Goal: Task Accomplishment & Management: Manage account settings

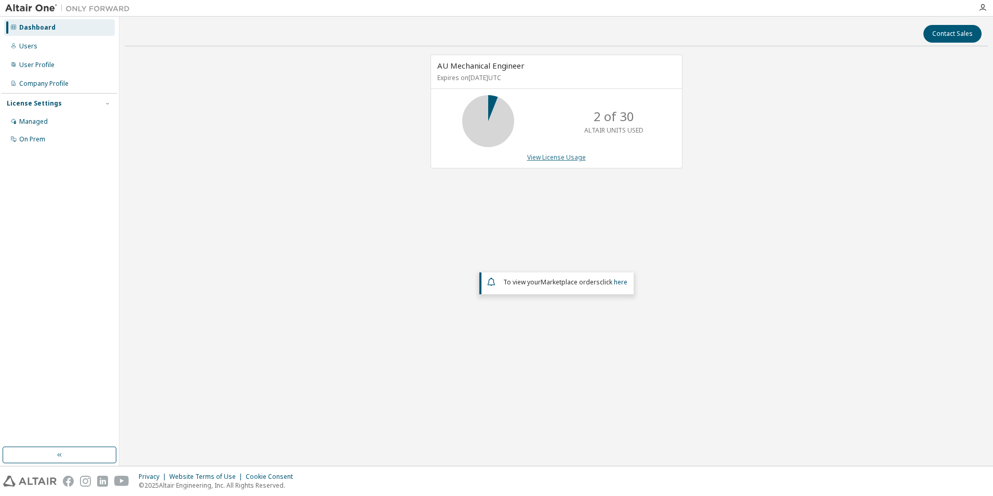
click at [545, 154] on link "View License Usage" at bounding box center [556, 157] width 59 height 9
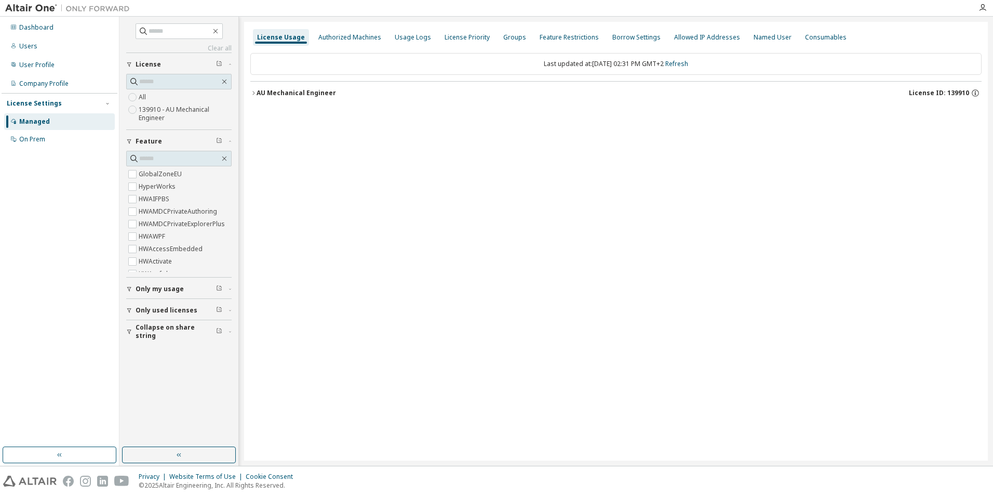
click at [252, 94] on icon "button" at bounding box center [253, 93] width 6 height 6
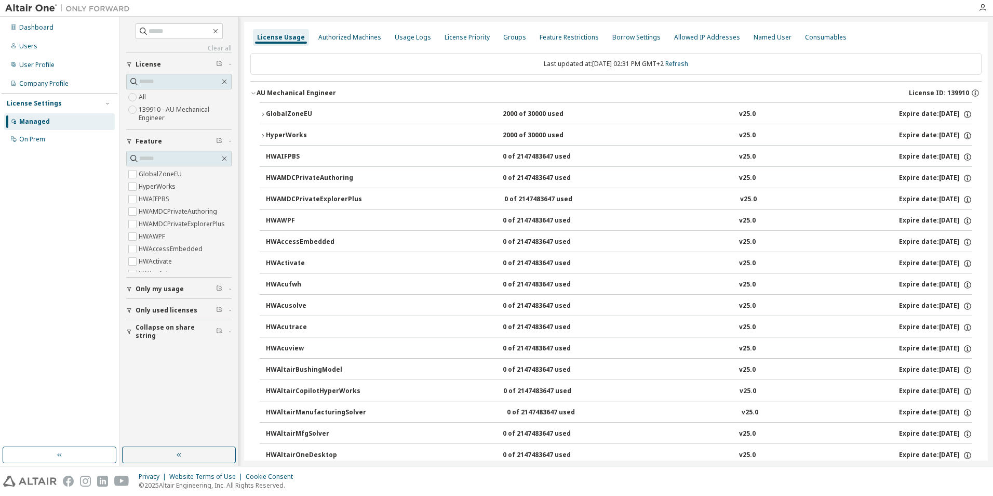
click at [261, 114] on icon "button" at bounding box center [263, 114] width 6 height 6
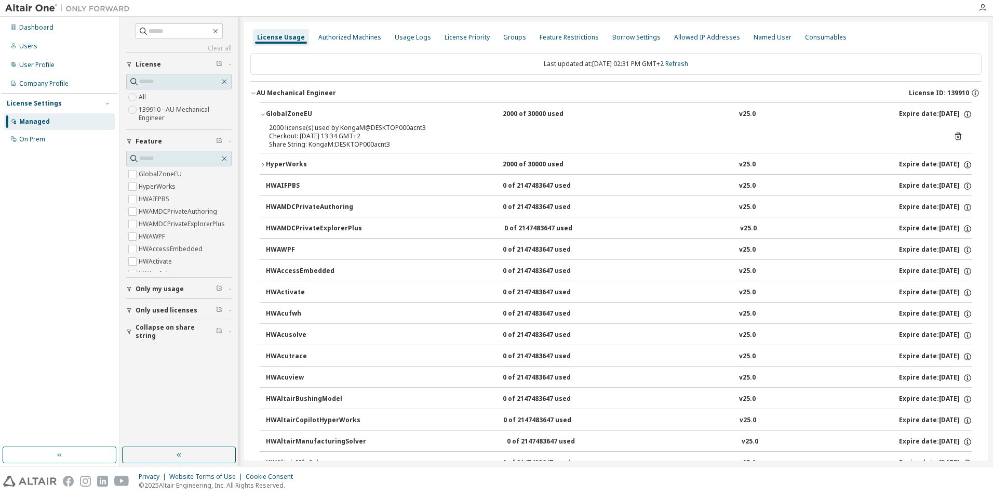
click at [957, 136] on icon at bounding box center [958, 137] width 3 height 3
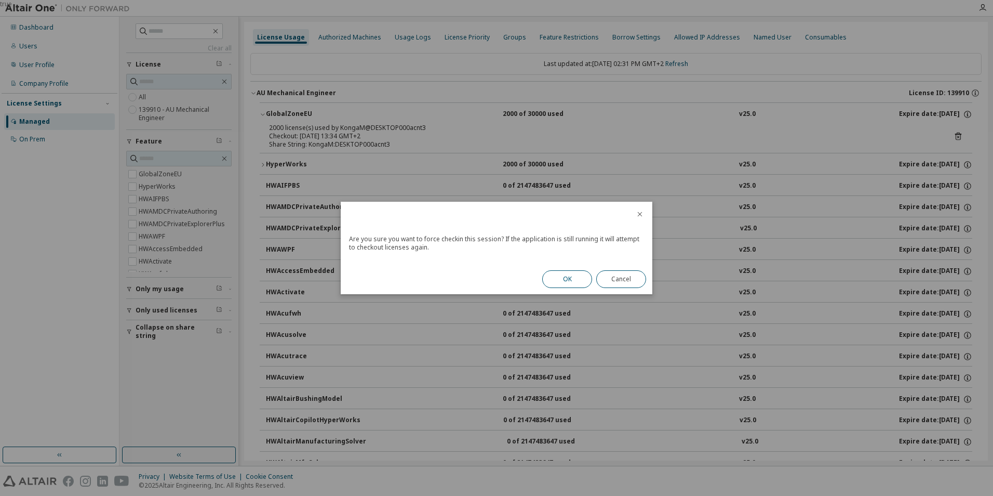
click at [566, 277] on button "OK" at bounding box center [567, 279] width 50 height 18
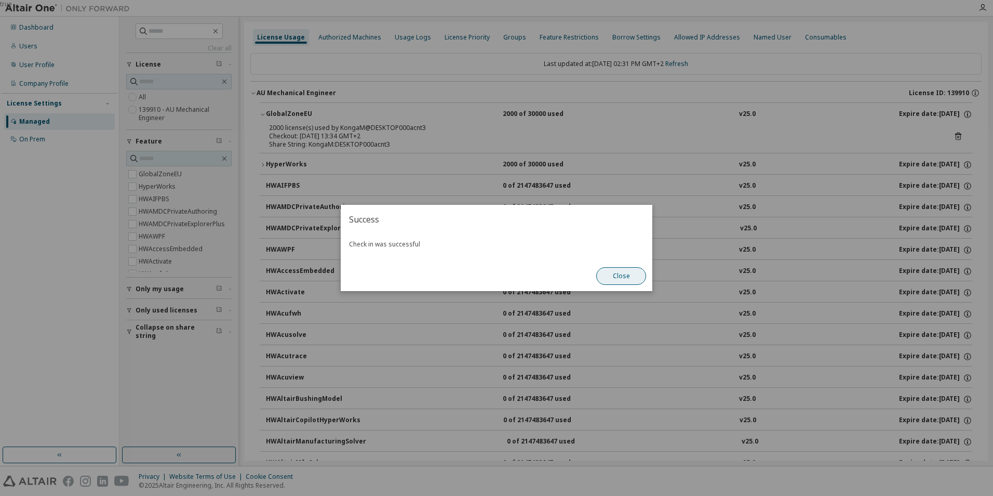
click at [622, 273] on button "Close" at bounding box center [621, 276] width 50 height 18
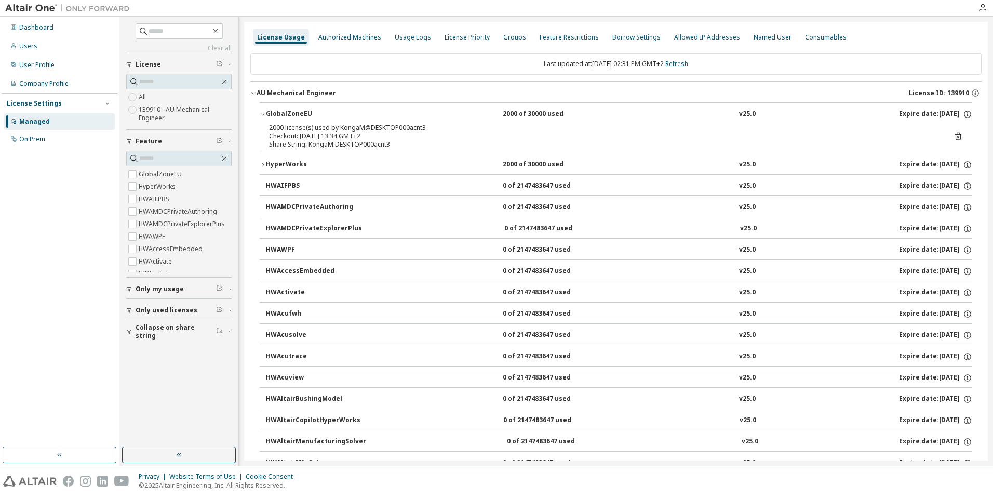
click at [260, 164] on icon "button" at bounding box center [263, 165] width 6 height 6
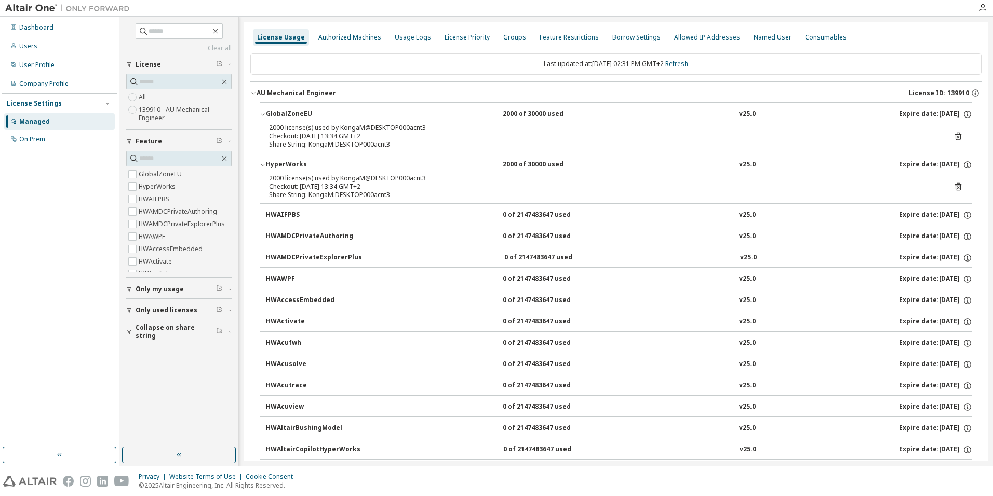
click at [954, 185] on icon at bounding box center [958, 186] width 9 height 9
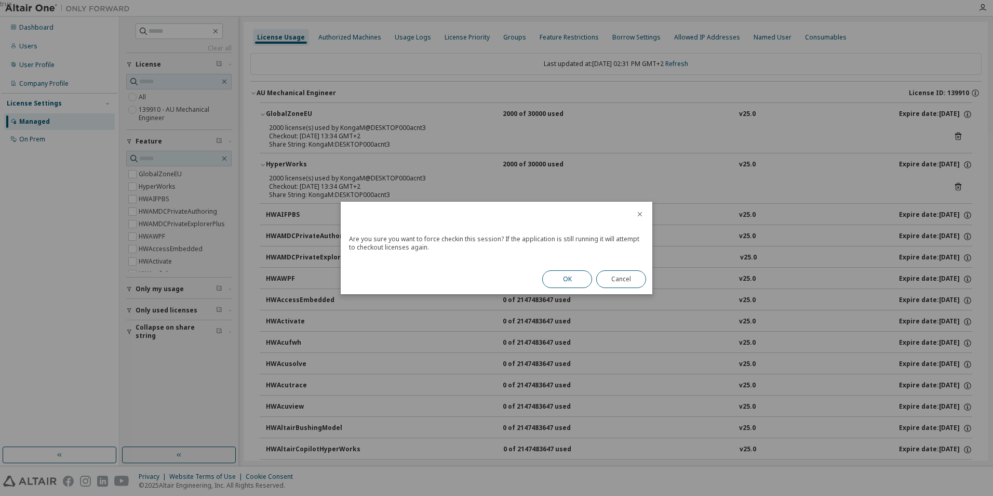
click at [571, 276] on button "OK" at bounding box center [567, 279] width 50 height 18
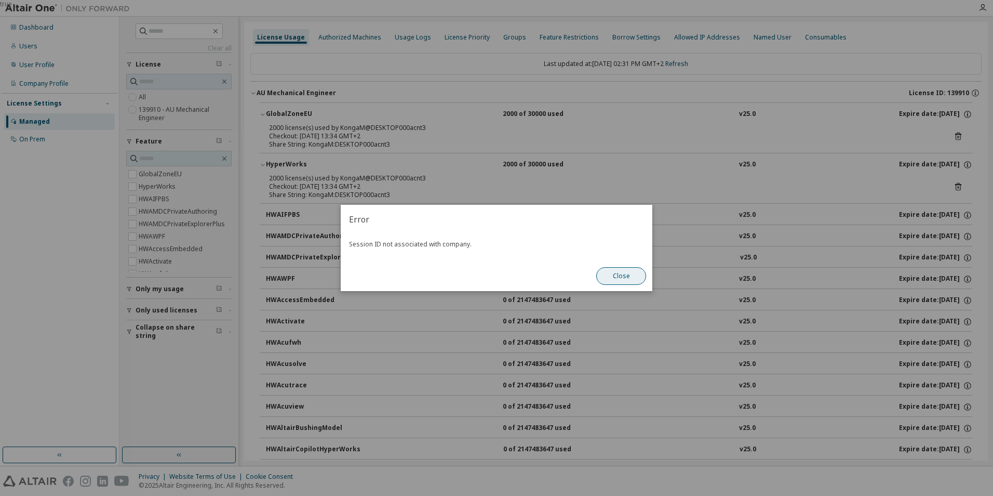
click at [622, 271] on button "Close" at bounding box center [621, 276] width 50 height 18
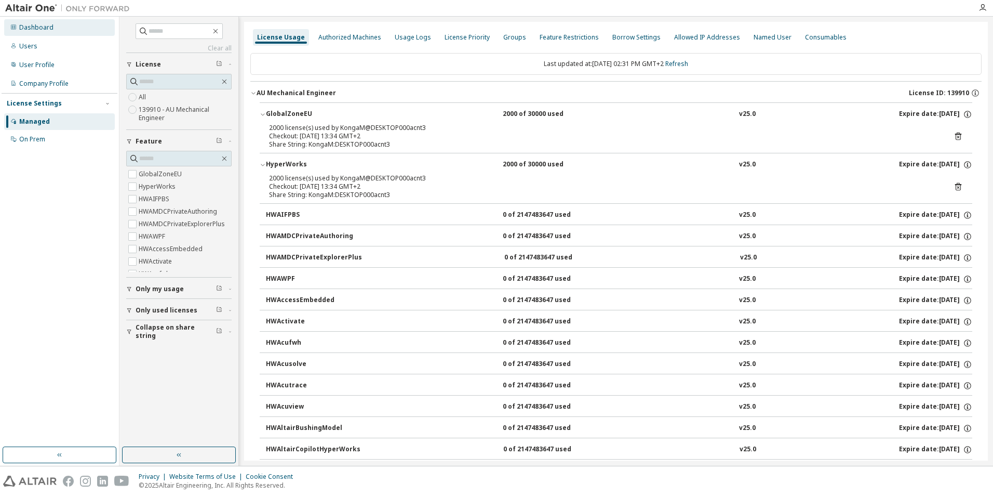
click at [41, 22] on div "Dashboard" at bounding box center [59, 27] width 111 height 17
